Goal: Check status: Check status

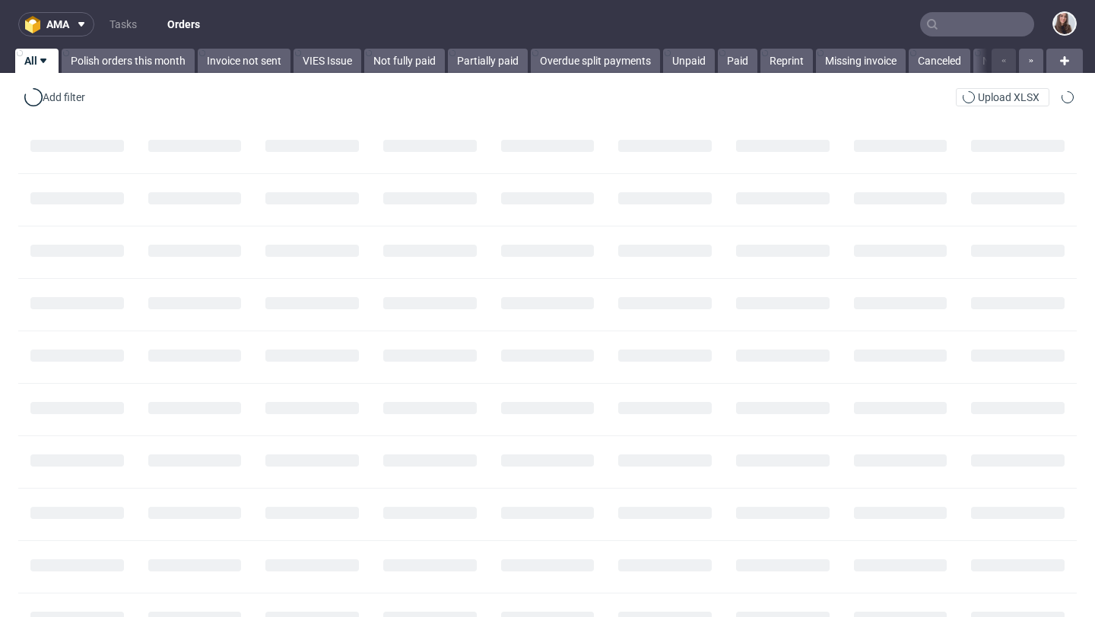
click at [932, 22] on input "text" at bounding box center [977, 24] width 114 height 24
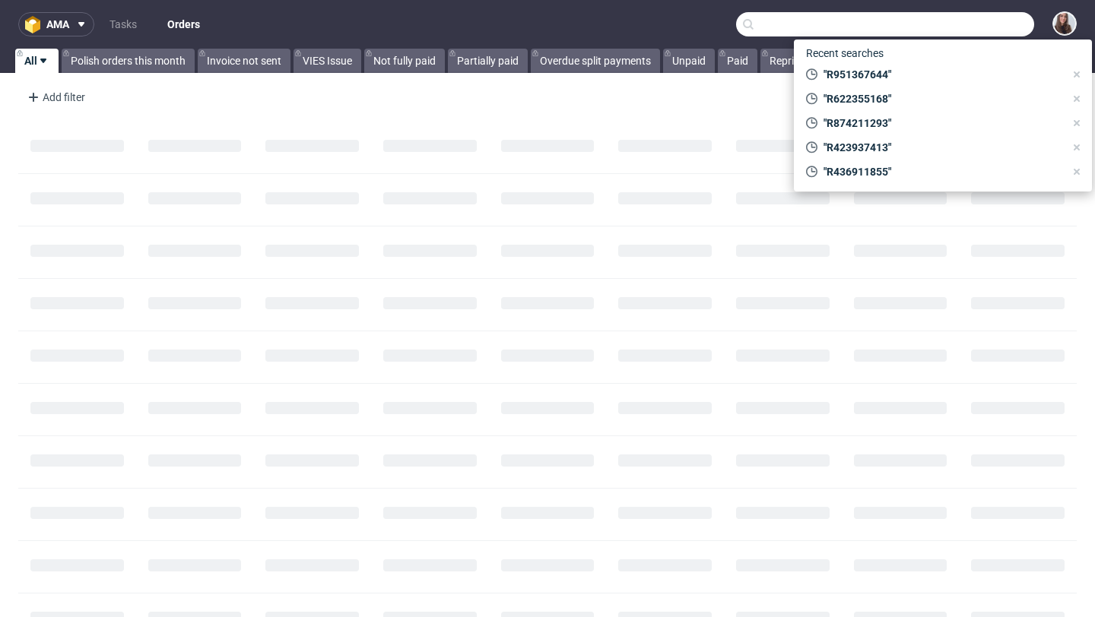
paste input "R657005829"
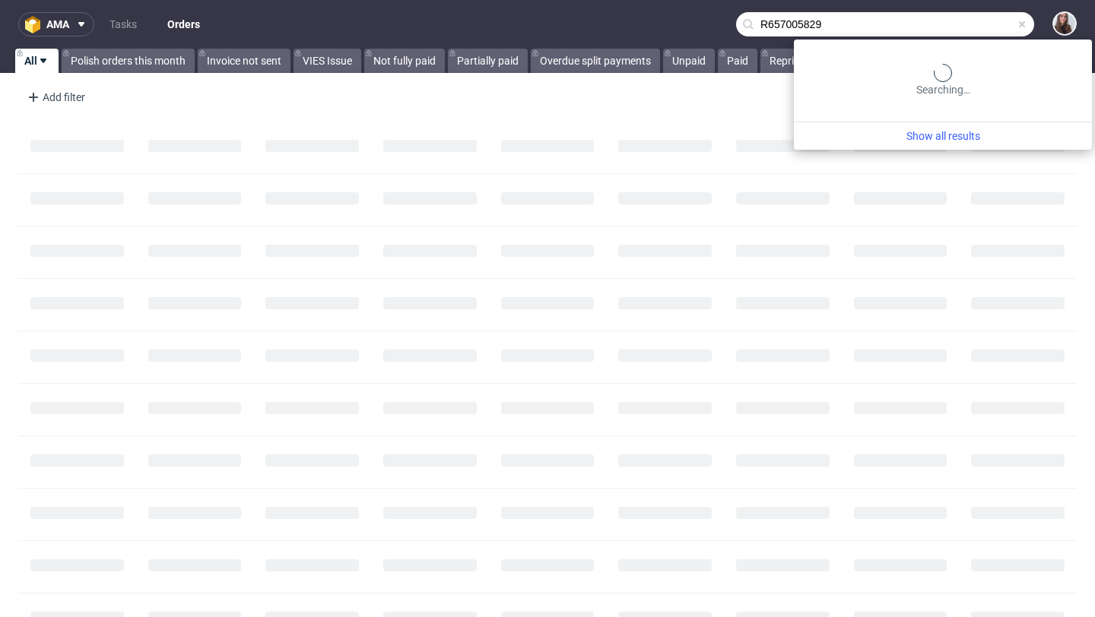
type input "R657005829"
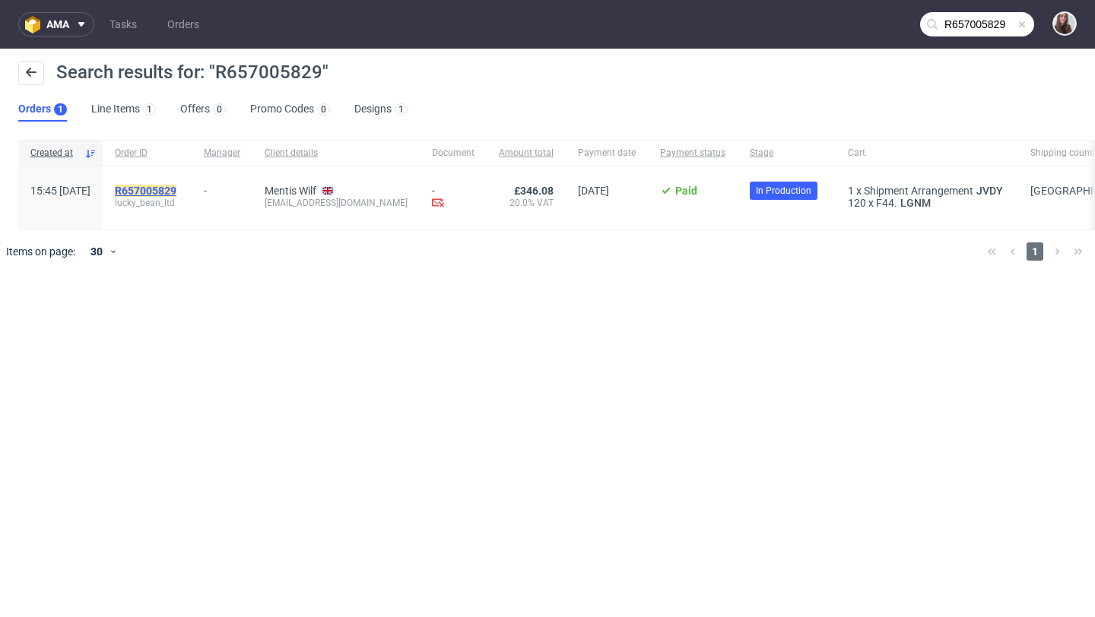
click at [176, 187] on mark "R657005829" at bounding box center [146, 191] width 62 height 12
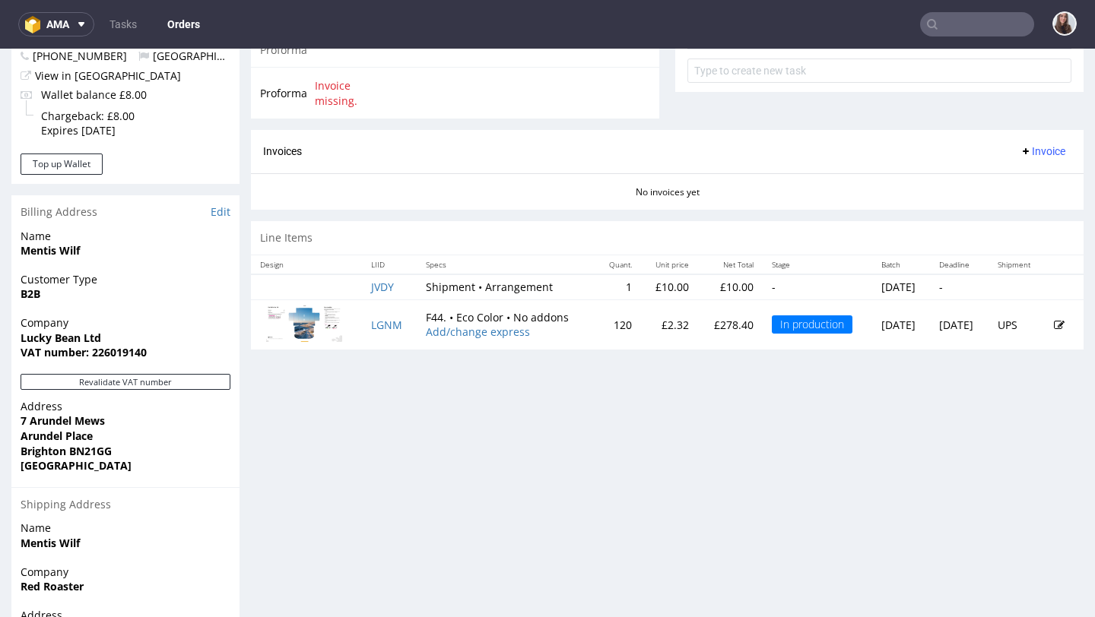
scroll to position [741, 0]
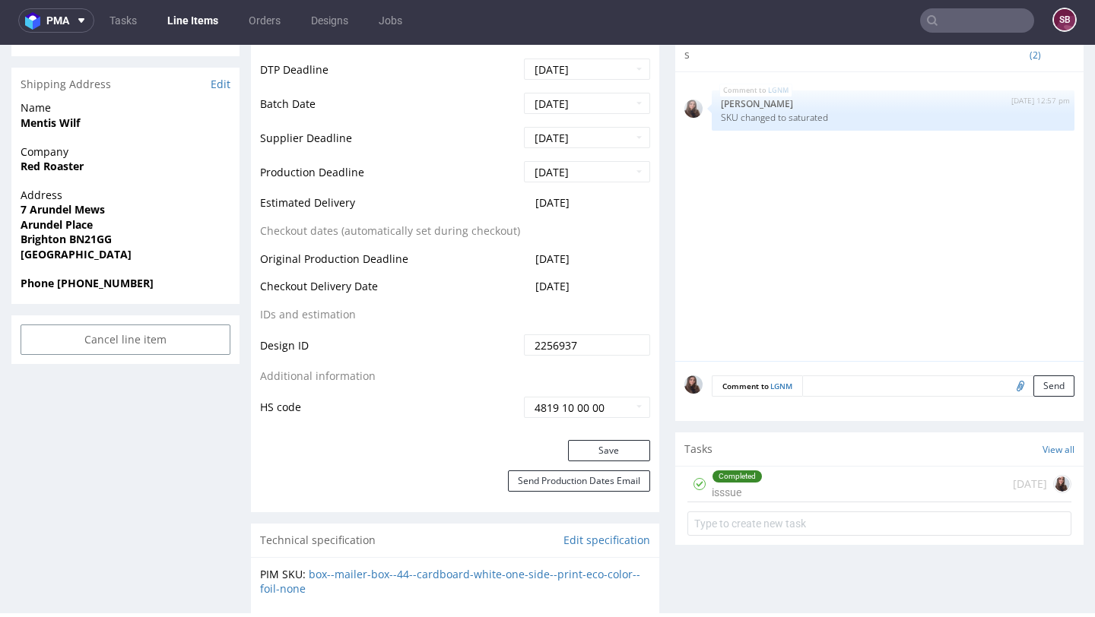
scroll to position [585, 0]
drag, startPoint x: 600, startPoint y: 282, endPoint x: 261, endPoint y: 284, distance: 339.1
click at [261, 284] on tr "Checkout Delivery Date [DATE]" at bounding box center [455, 290] width 390 height 28
copy tr "Checkout Delivery Date [DATE]"
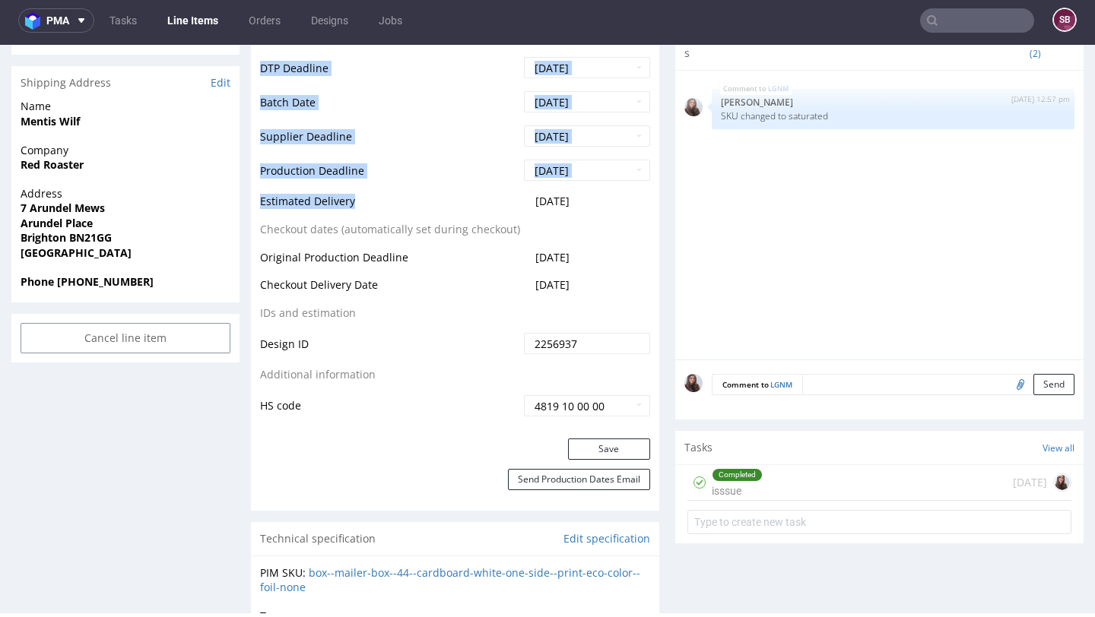
drag, startPoint x: 373, startPoint y: 208, endPoint x: 252, endPoint y: 199, distance: 122.0
click at [252, 199] on div "Production Status Waiting for Artwork Waiting for Diecut Waiting for Mockup Wai…" at bounding box center [455, 97] width 408 height 683
click at [379, 191] on td "Production Deadline" at bounding box center [390, 175] width 260 height 34
drag, startPoint x: 352, startPoint y: 205, endPoint x: 258, endPoint y: 202, distance: 94.3
click at [258, 202] on div "Production Status Waiting for Artwork Waiting for Diecut Waiting for Mockup Wai…" at bounding box center [455, 97] width 408 height 683
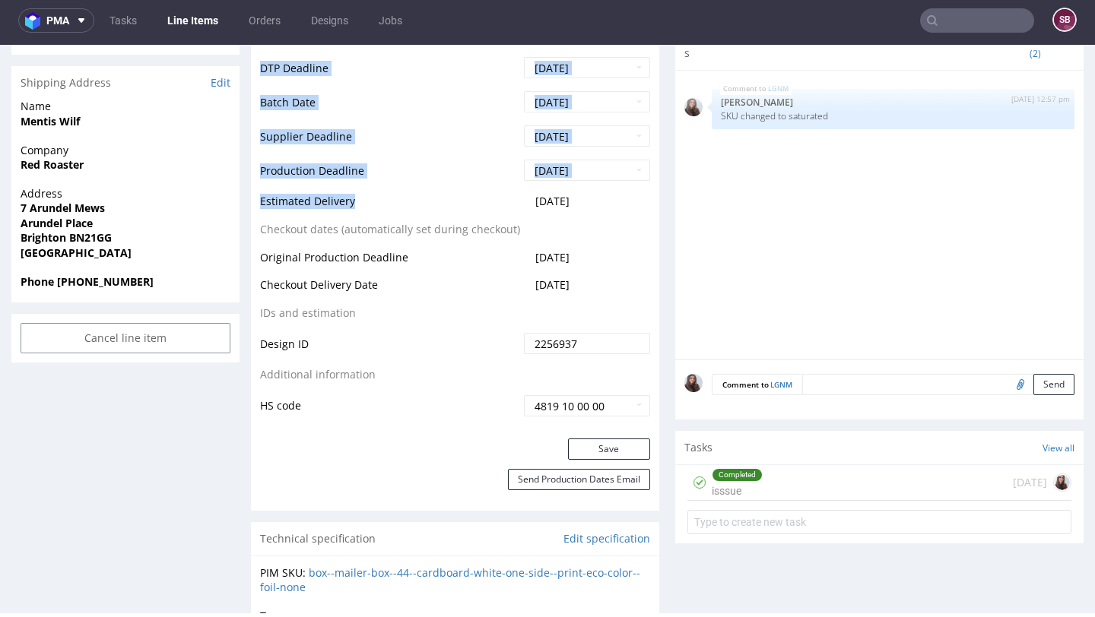
click at [365, 211] on td "Estimated Delivery" at bounding box center [390, 206] width 260 height 28
drag, startPoint x: 365, startPoint y: 202, endPoint x: 259, endPoint y: 205, distance: 105.7
click at [259, 205] on div "Production Status Waiting for Artwork Waiting for Diecut Waiting for Mockup Wai…" at bounding box center [455, 97] width 408 height 683
click at [382, 208] on td "Estimated Delivery" at bounding box center [390, 206] width 260 height 28
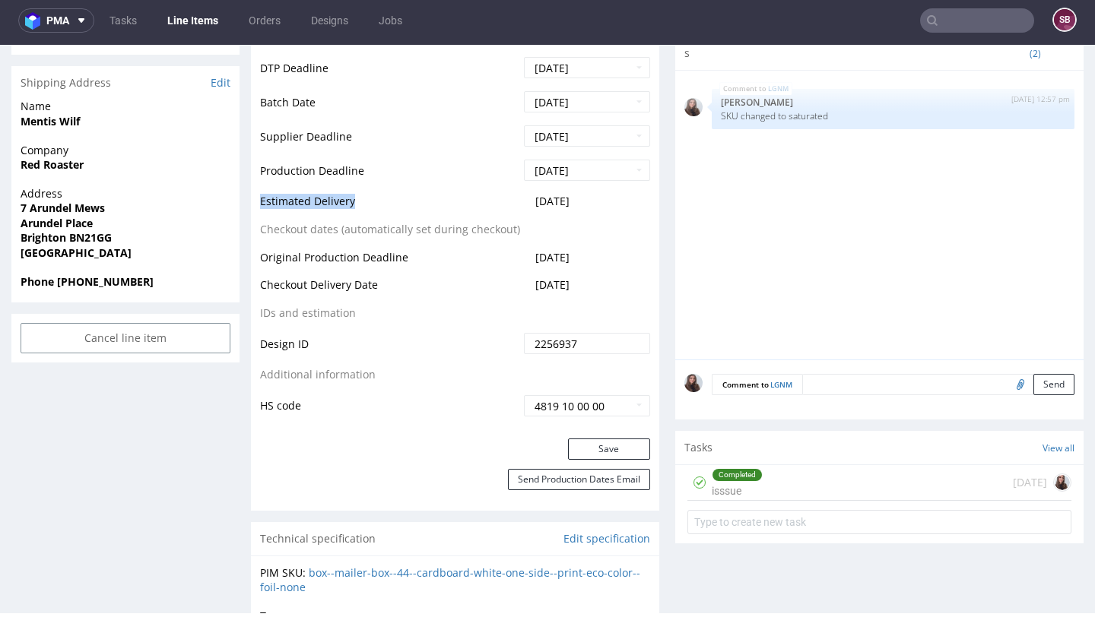
drag, startPoint x: 347, startPoint y: 204, endPoint x: 261, endPoint y: 204, distance: 85.9
click at [261, 204] on td "Estimated Delivery" at bounding box center [390, 206] width 260 height 28
copy td "Estimated Delivery"
